Goal: Information Seeking & Learning: Learn about a topic

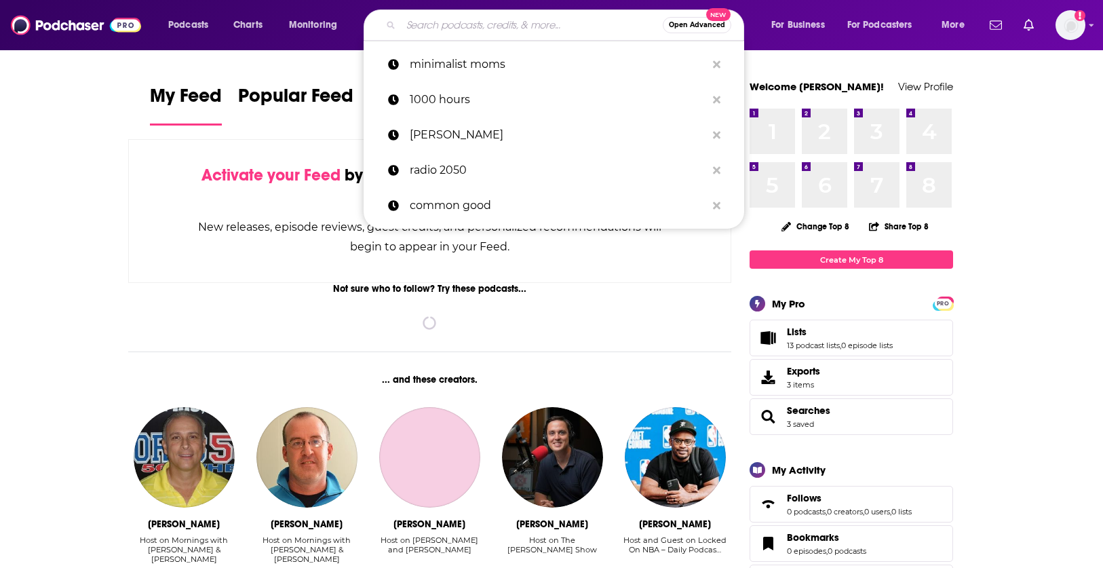
click at [466, 31] on input "Search podcasts, credits, & more..." at bounding box center [532, 25] width 262 height 22
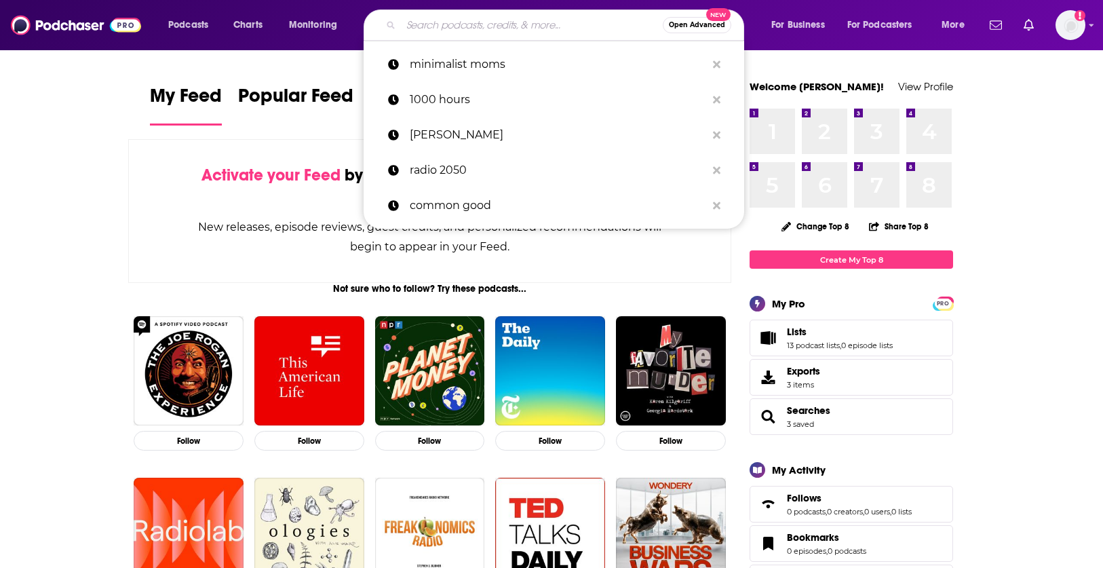
paste input "The Liturgical Rebels Podcast"
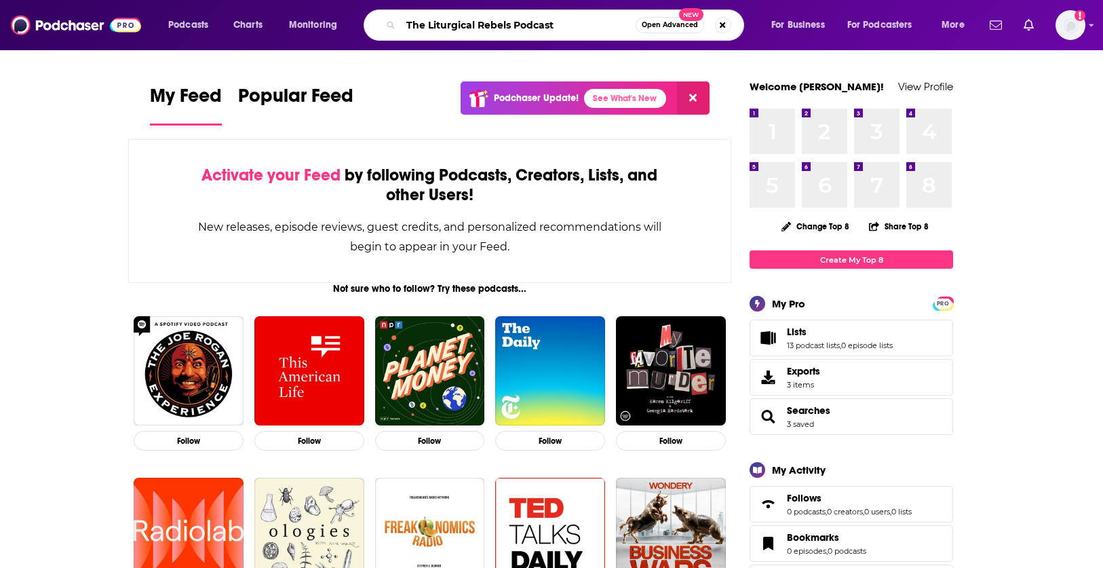
type input "The Liturgical Rebels Podcast"
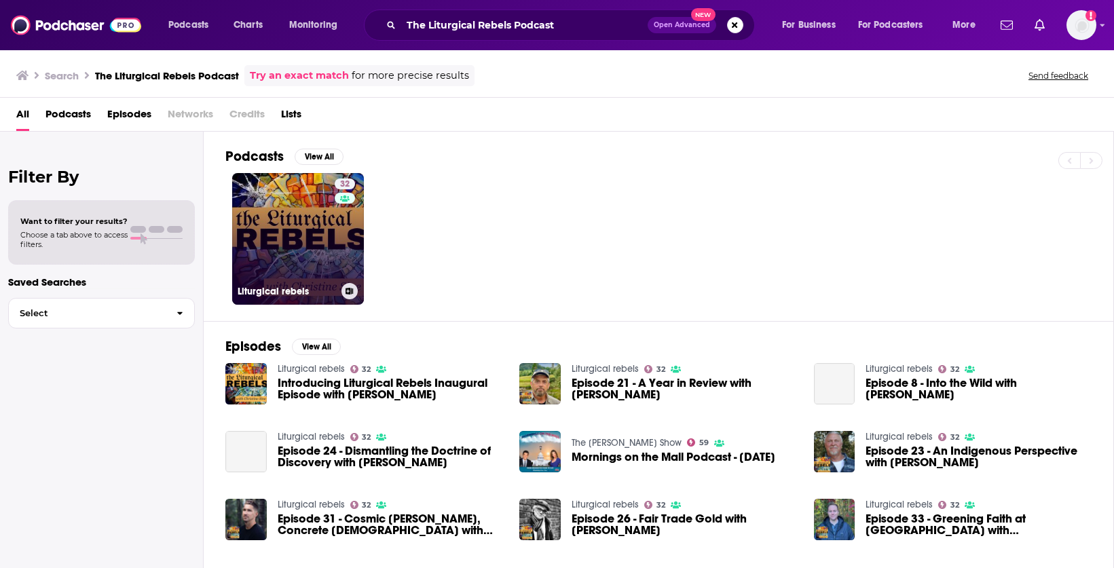
click at [278, 225] on link "32 Liturgical rebels" at bounding box center [298, 239] width 132 height 132
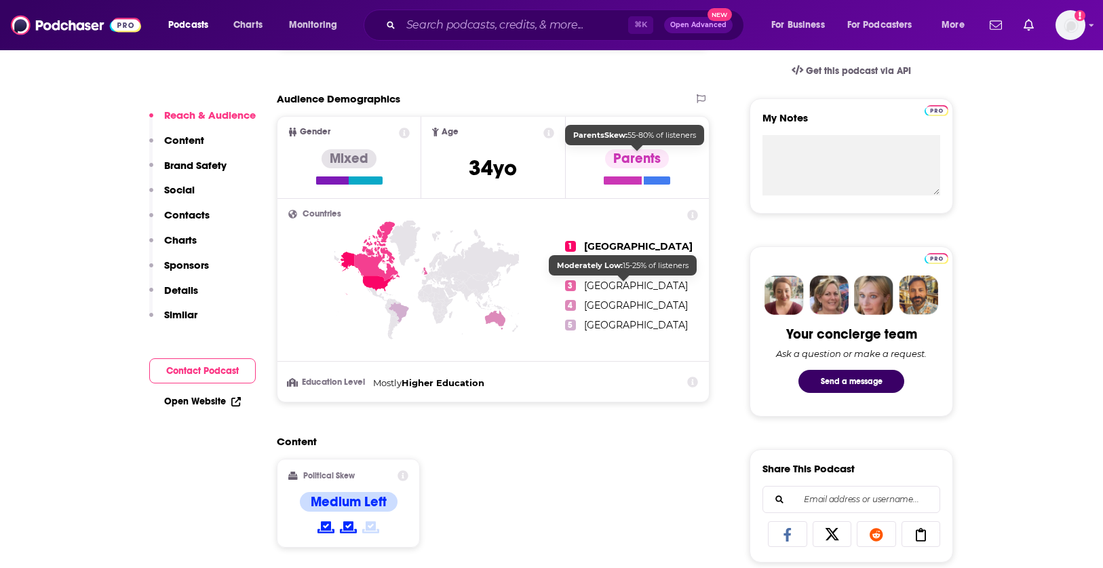
scroll to position [534, 0]
